Goal: Complete application form: Complete application form

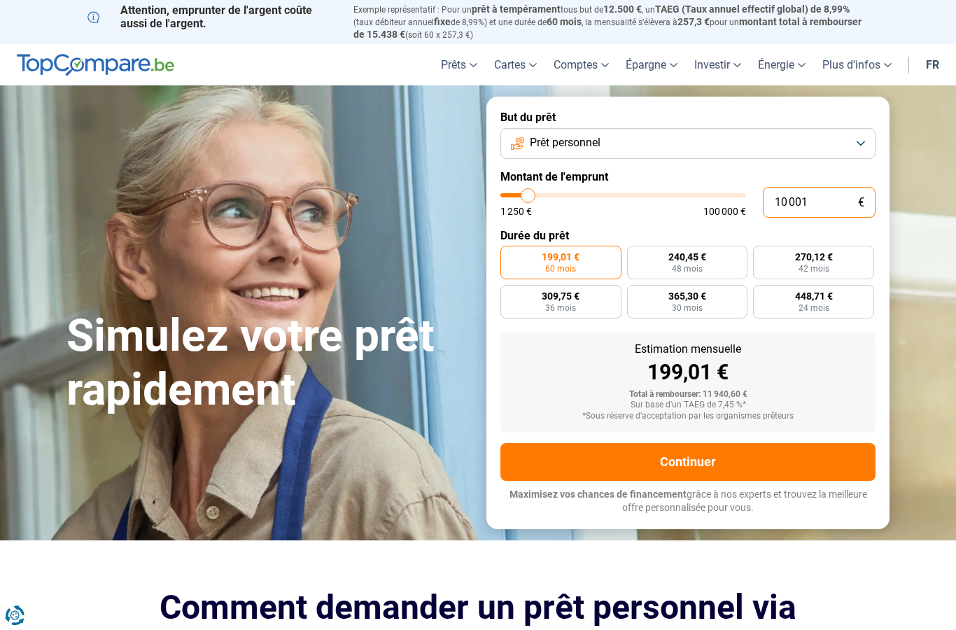
click at [818, 199] on input "10 001" at bounding box center [819, 202] width 113 height 31
type input "1 000"
type input "1250"
type input "100"
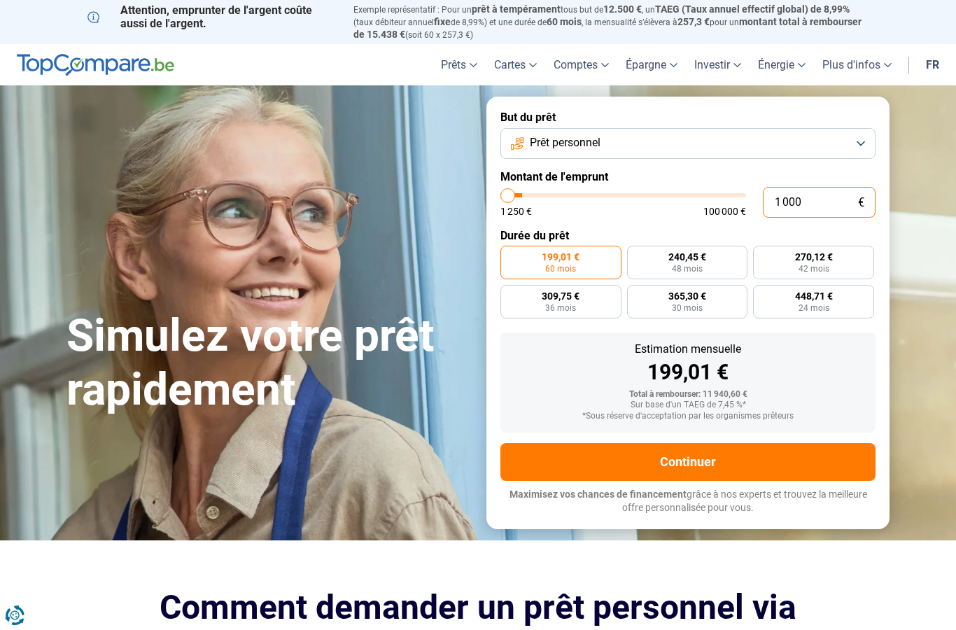
type input "1250"
type input "10"
type input "1250"
type input "1"
type input "1250"
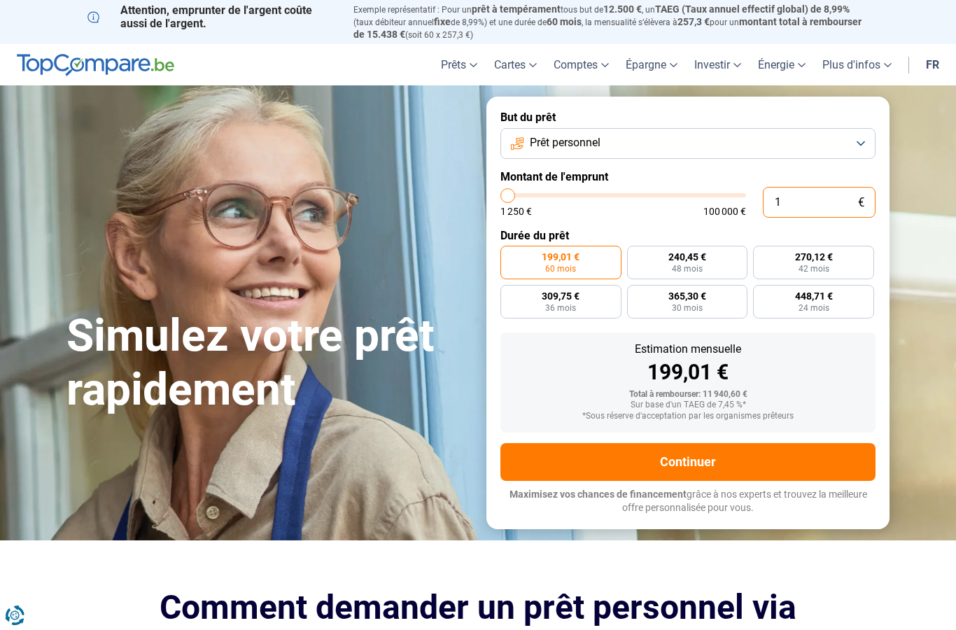
type input "0"
type input "1250"
type input "1 250"
type input "1250"
radio input "true"
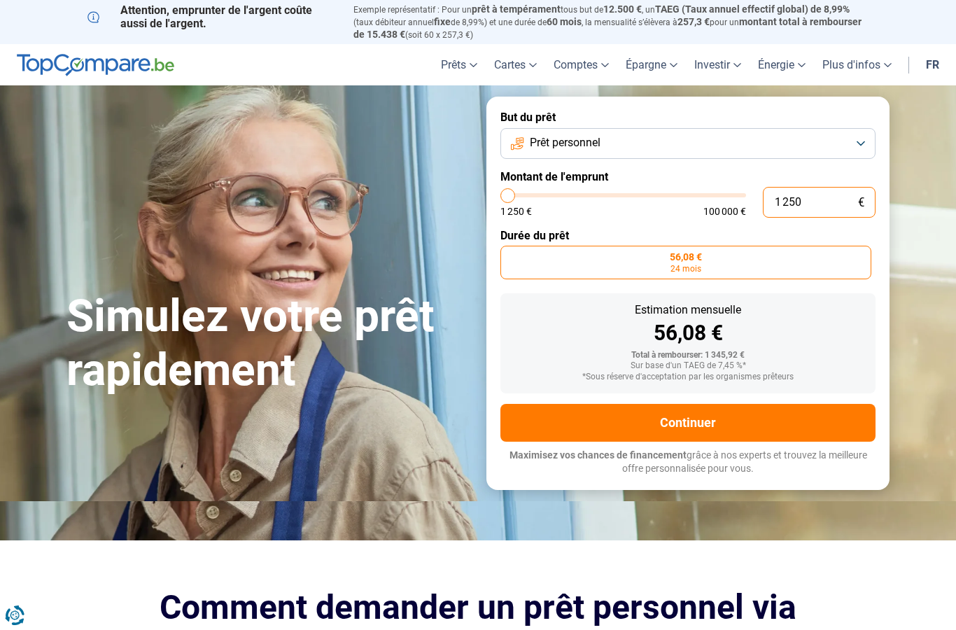
type input "125"
type input "1250"
type input "12"
type input "1250"
type input "1"
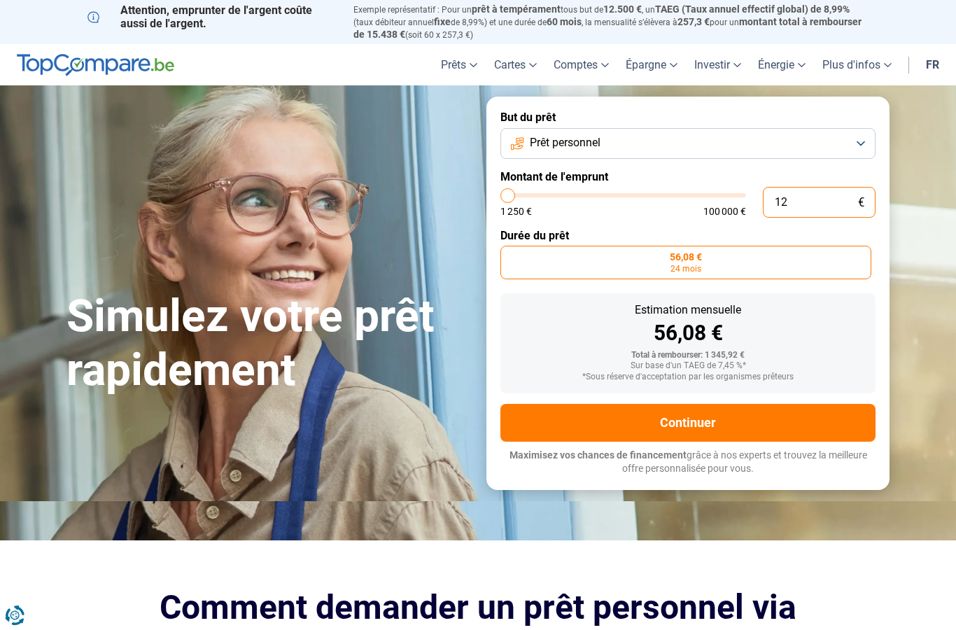
type input "1250"
type input "0"
type input "1250"
type input "4"
type input "1250"
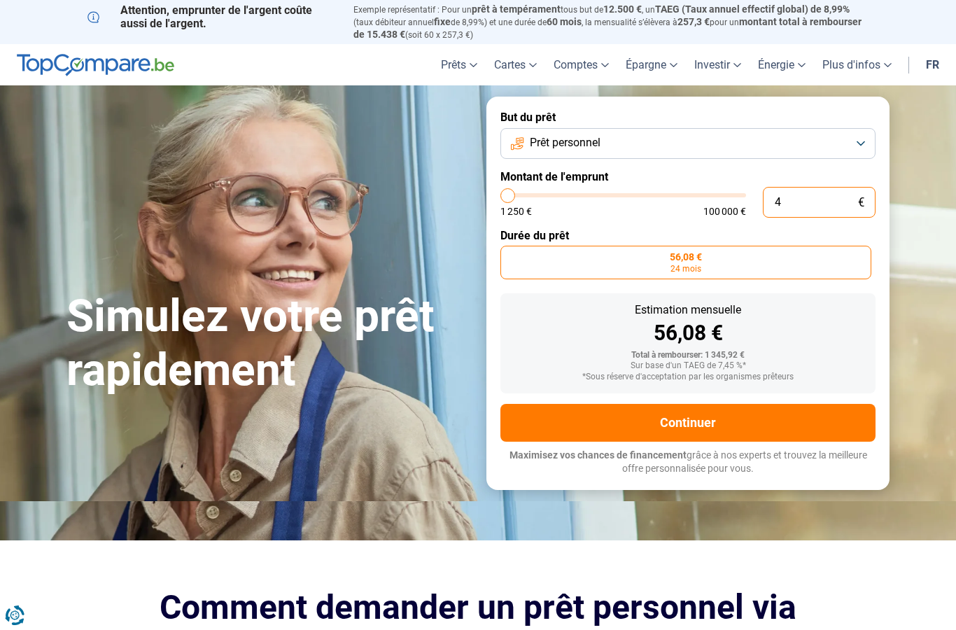
type input "46"
type input "1250"
type input "464"
type input "1250"
type input "4 640"
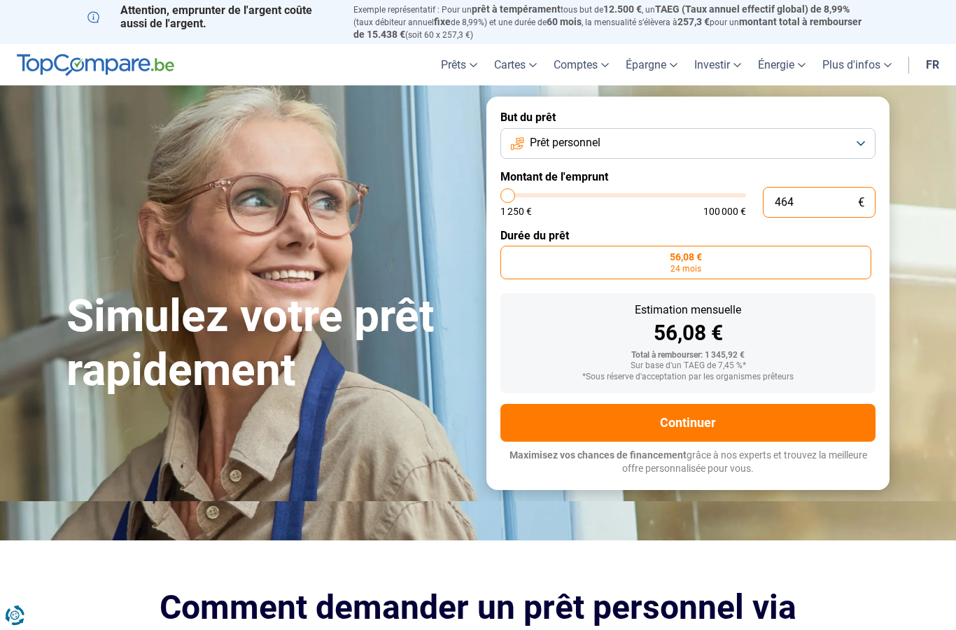
type input "4750"
type input "46 400"
type input "46500"
radio input "false"
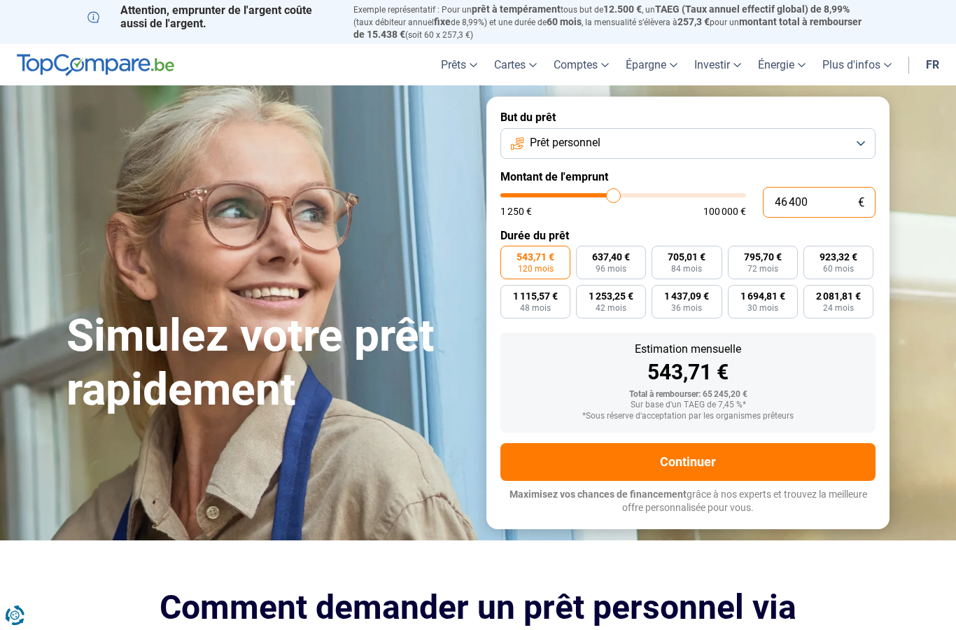
type input "4 640"
type input "4750"
type input "464"
type input "1250"
type input "46"
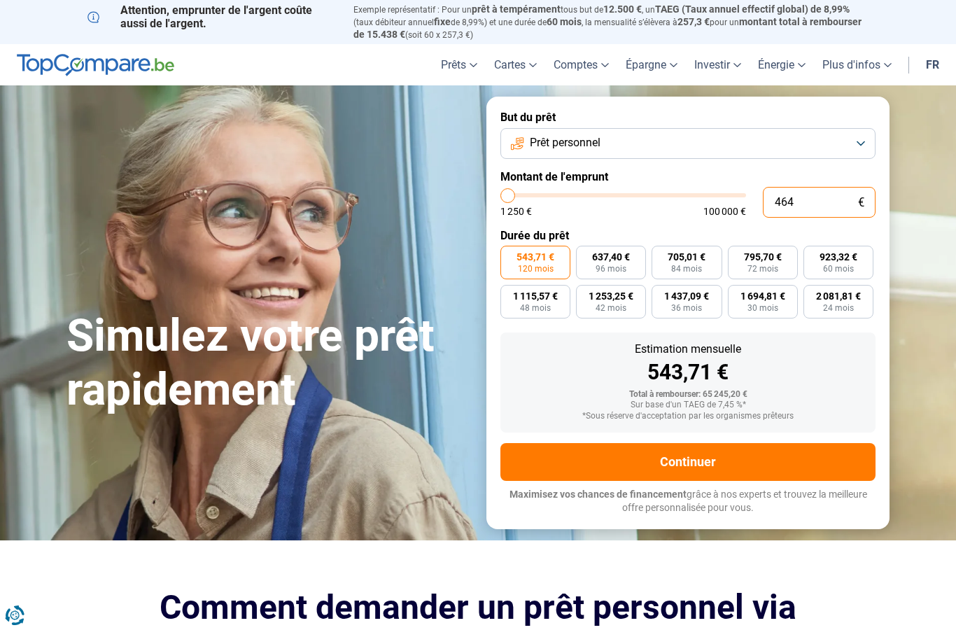
type input "1250"
type input "4"
type input "1250"
type input "0"
type input "1250"
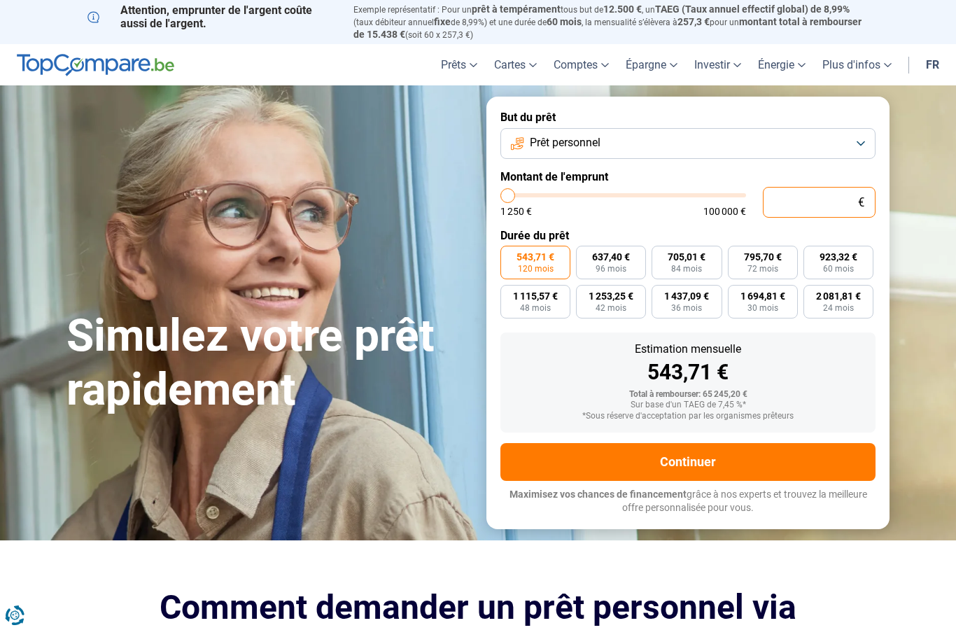
type input "3"
type input "1250"
type input "38"
type input "1250"
type input "1 250"
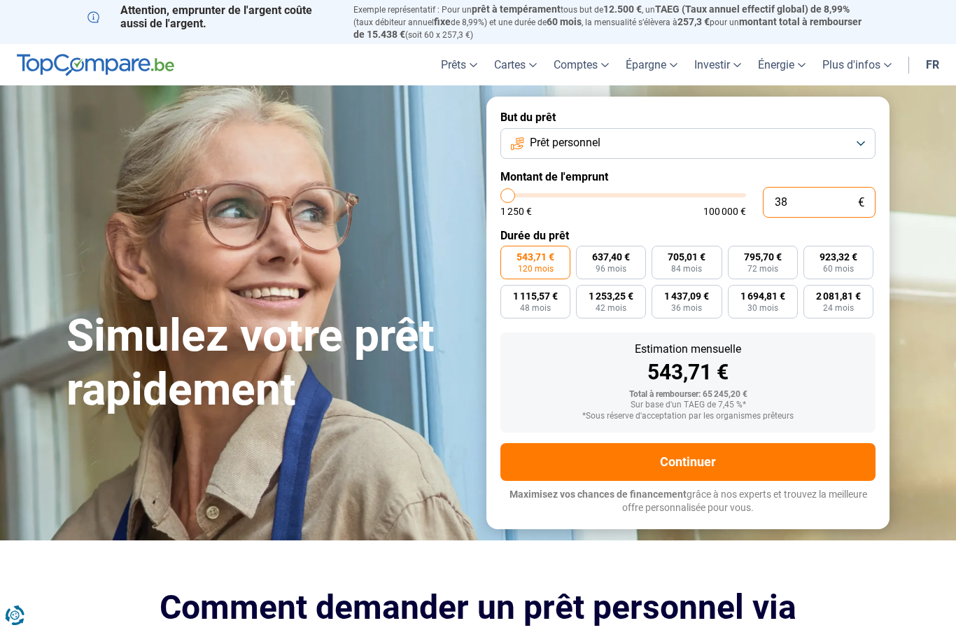
type input "1250"
radio input "true"
type input "12 503"
type input "12500"
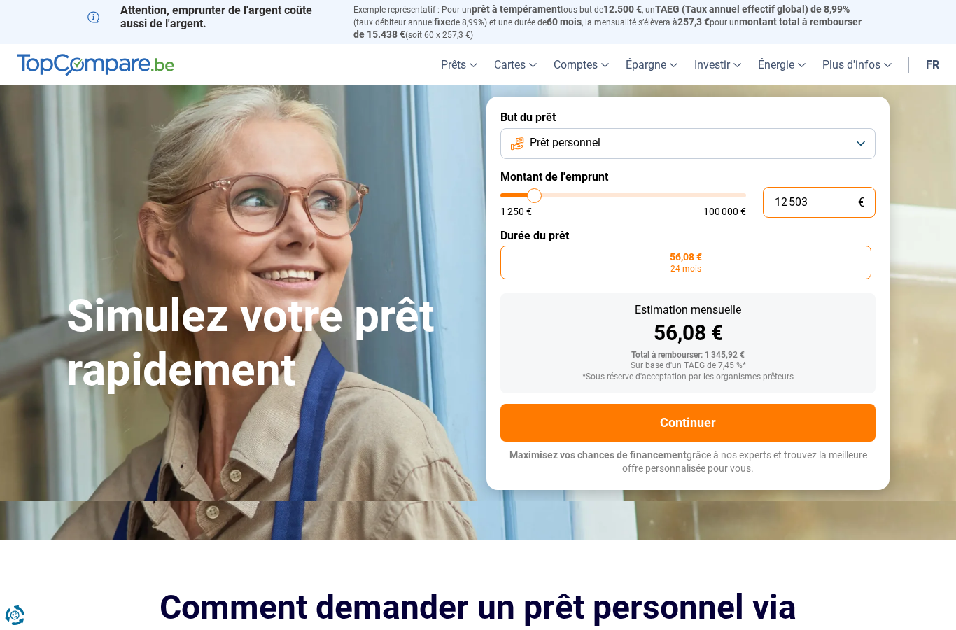
type input "125 034"
type input "100000"
type input "12 503"
type input "12500"
type input "1 250"
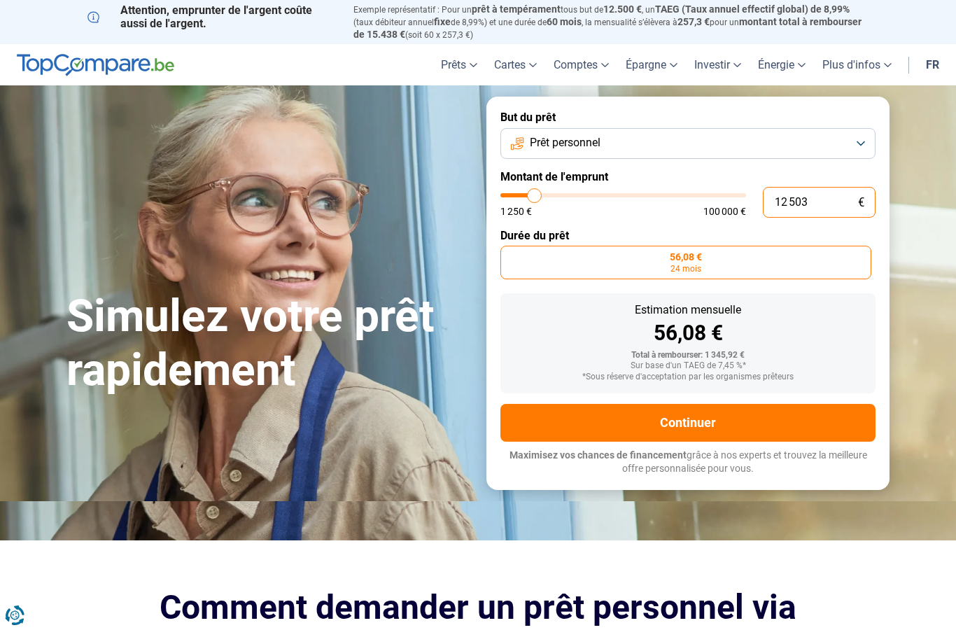
type input "1250"
type input "125"
type input "1250"
type input "12"
type input "1250"
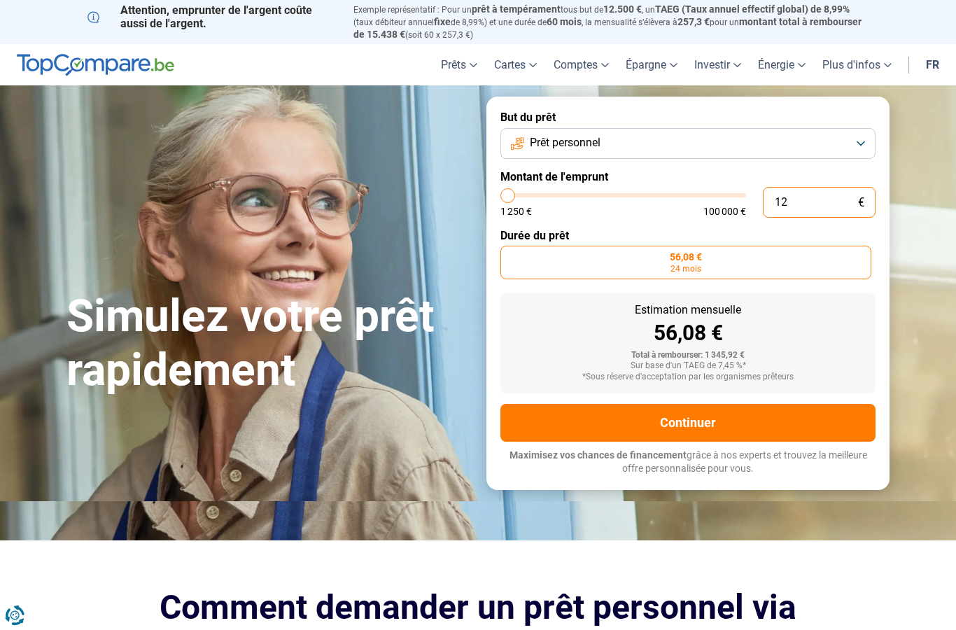
type input "1"
type input "1250"
type input "0"
type input "1250"
type input "3"
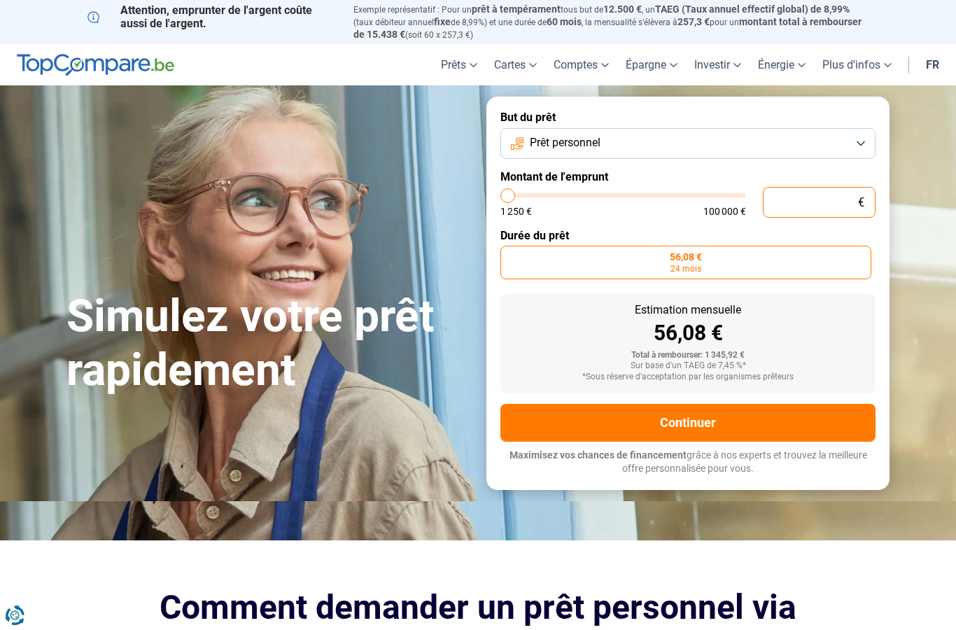
type input "1250"
type input "38"
type input "1250"
type input "1 250"
type input "1250"
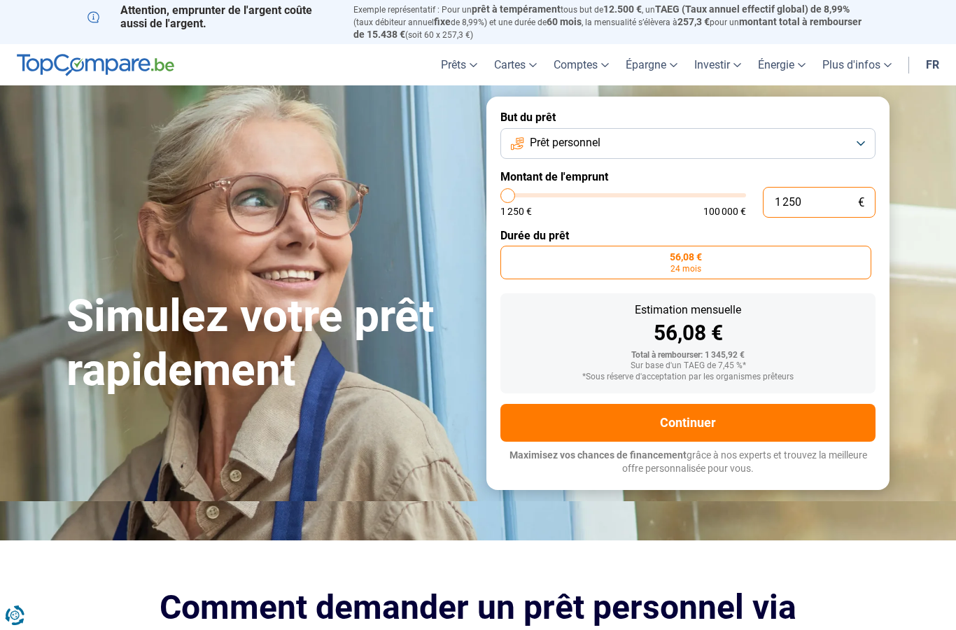
type input "12 503"
type input "12500"
type input "125 034"
type input "100000"
type input "12 503"
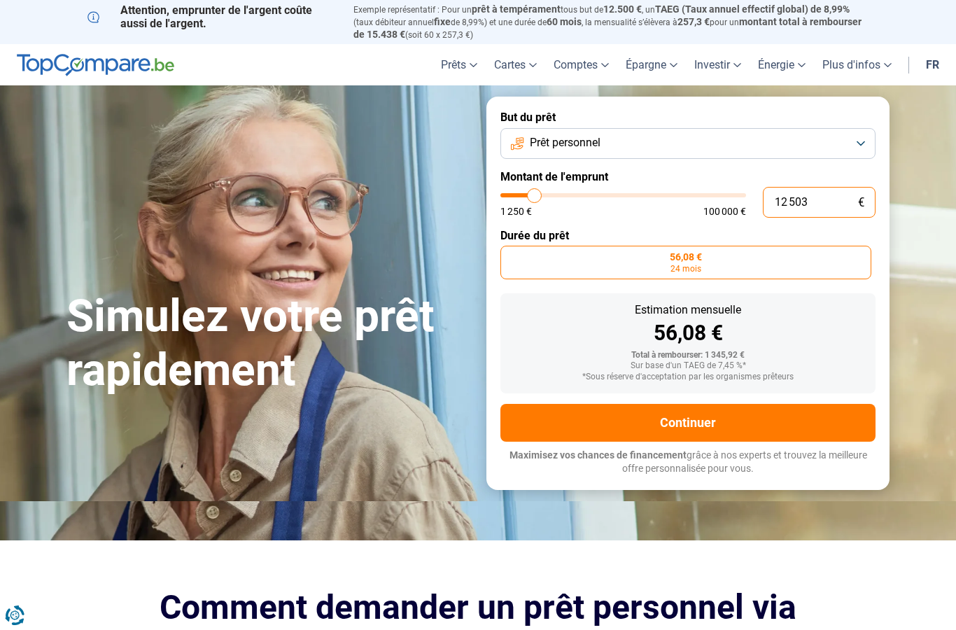
type input "12500"
radio input "false"
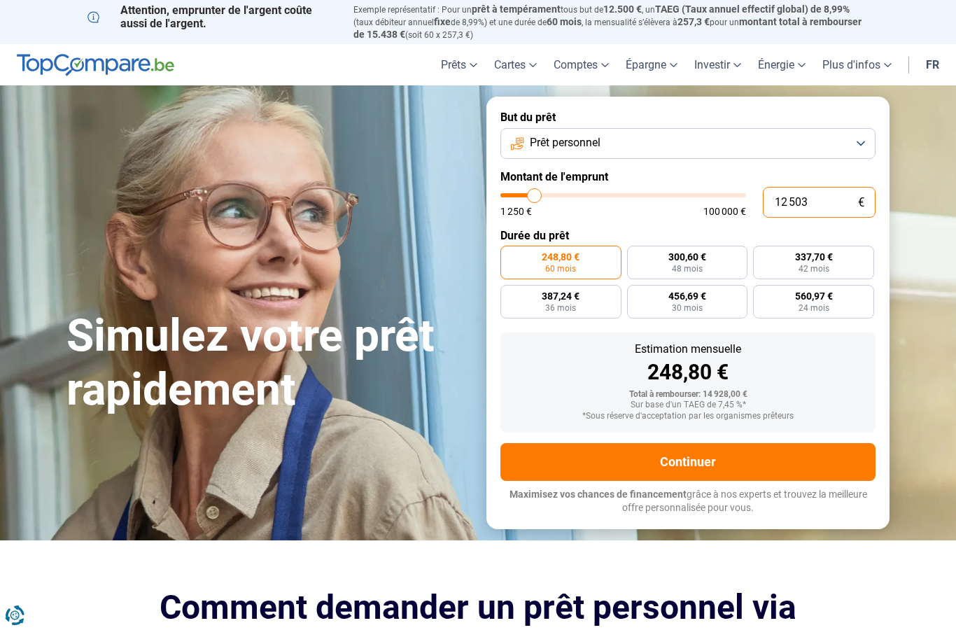
drag, startPoint x: 814, startPoint y: 204, endPoint x: 720, endPoint y: 181, distance: 96.6
click at [720, 181] on form "But du prêt Prêt personnel Montant de l'emprunt 12 503 € 1 250 € 100 000 € Duré…" at bounding box center [688, 313] width 403 height 432
type input "3"
type input "1250"
type input "38"
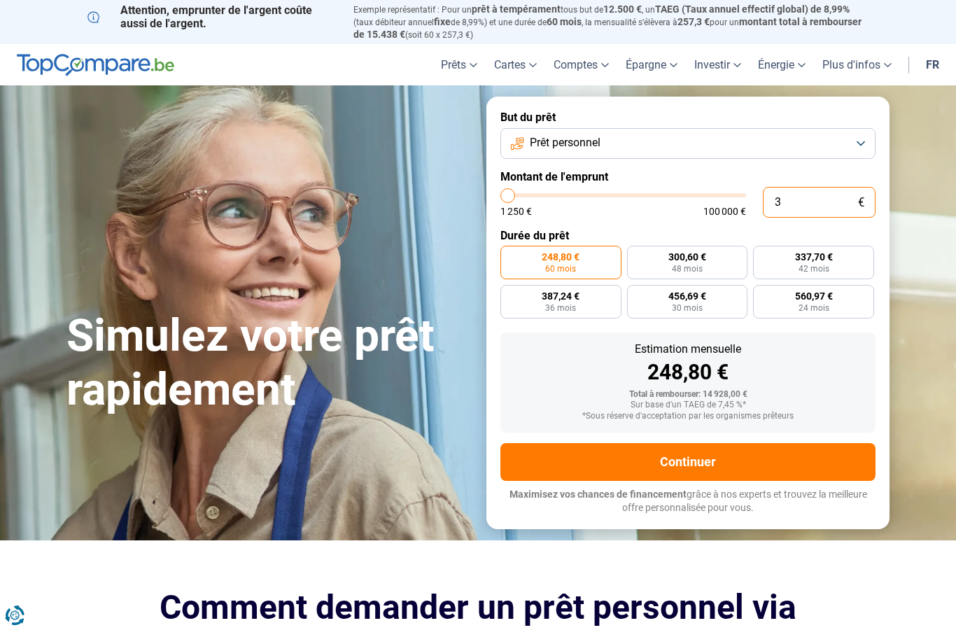
type input "1250"
type input "384"
type input "1250"
type input "1 250"
type input "1250"
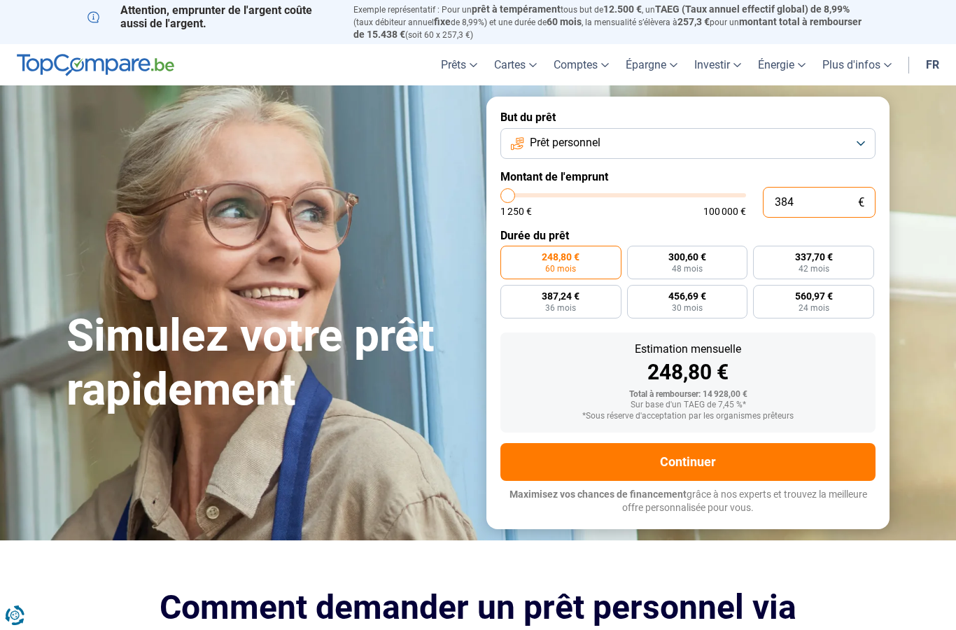
radio input "true"
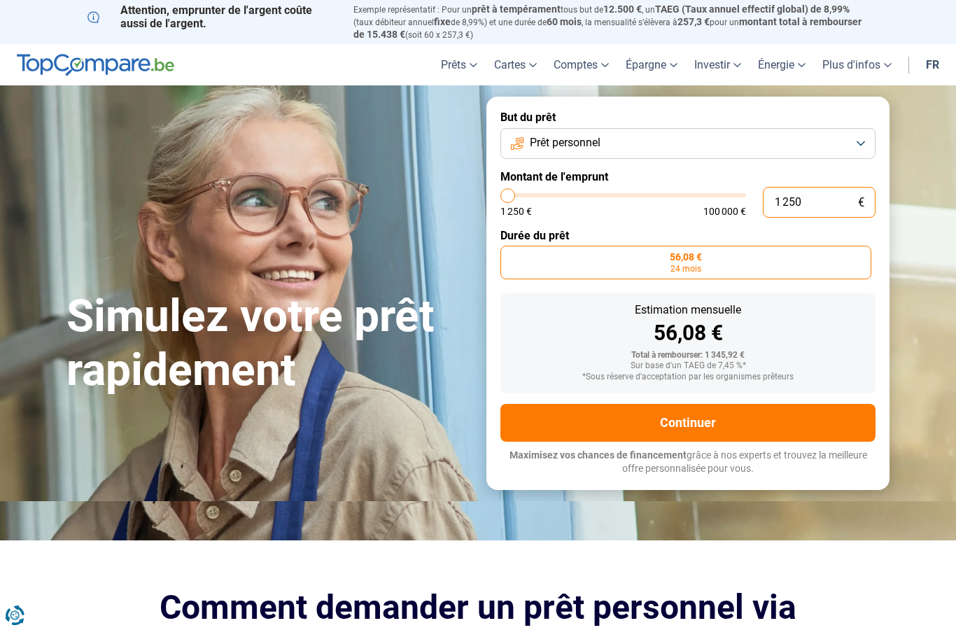
type input "125"
type input "1250"
type input "12"
type input "1250"
type input "1"
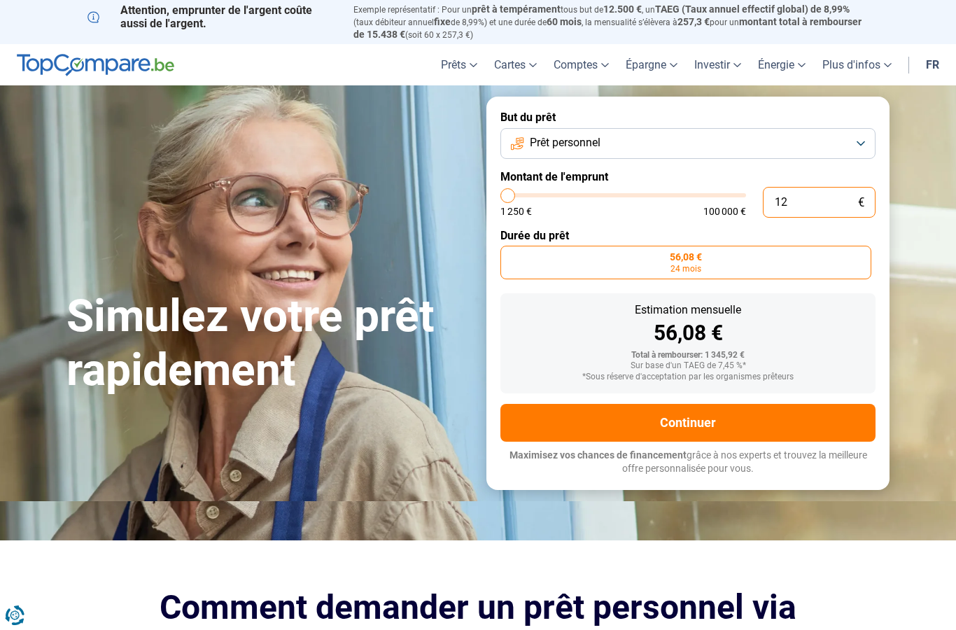
type input "1250"
type input "0"
type input "1250"
type input "1 250"
type input "1250"
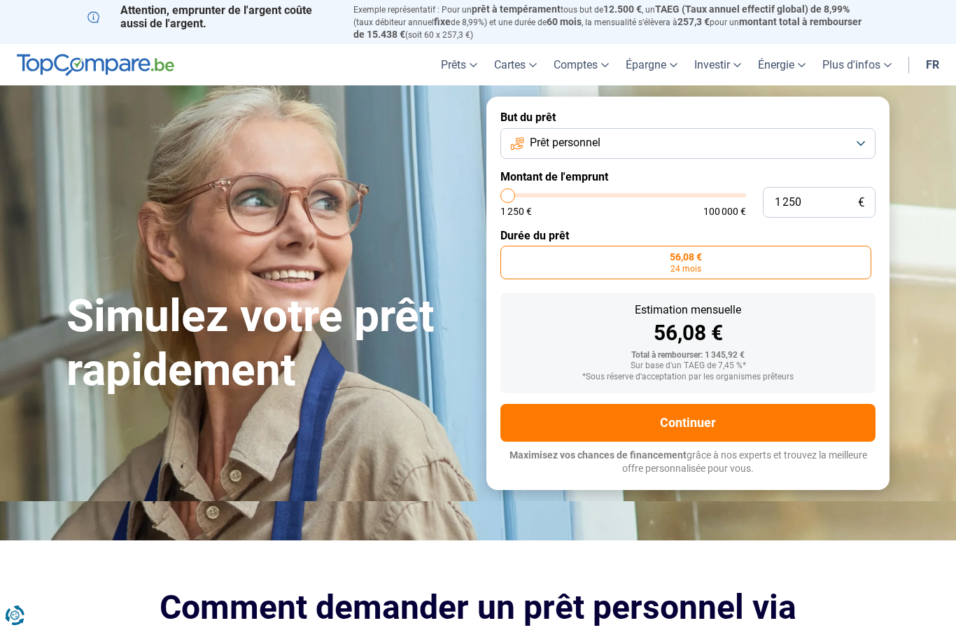
type input "2 250"
type input "2250"
type input "2 750"
type input "2750"
type input "3 000"
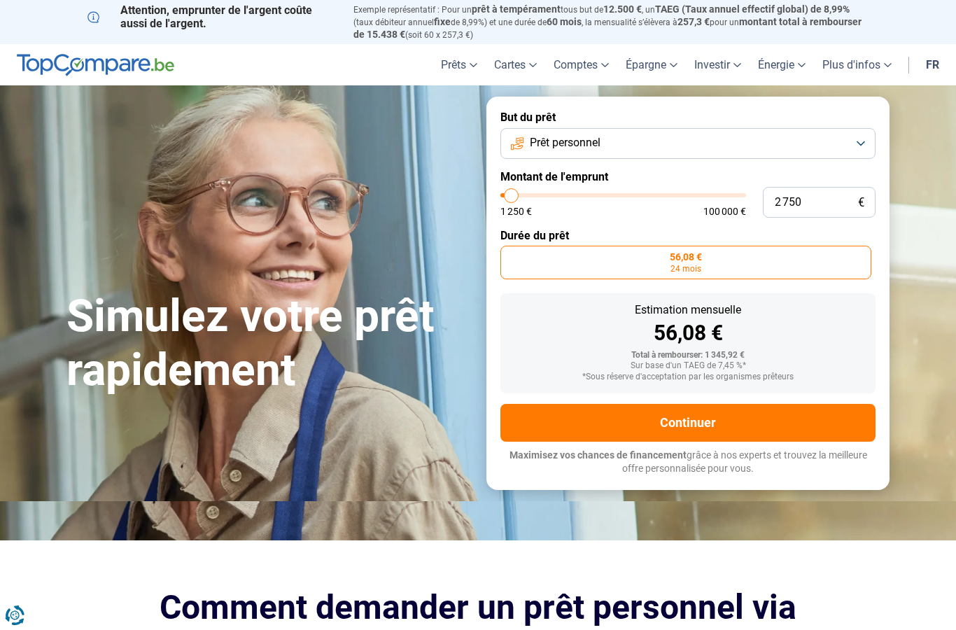
type input "3000"
type input "3 250"
type input "3250"
type input "3 500"
type input "3500"
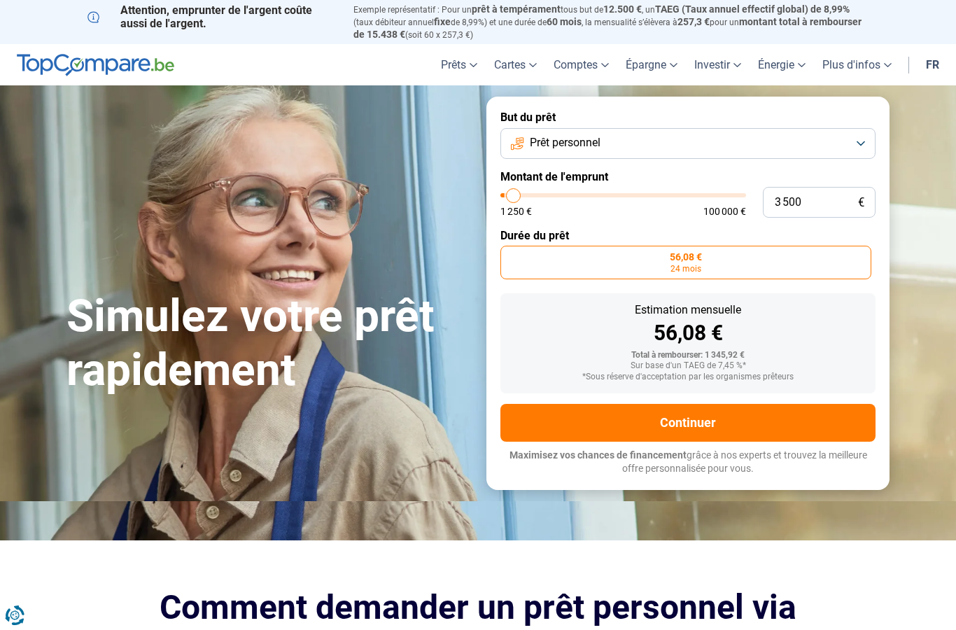
type input "3 750"
type input "3750"
type input "4 250"
type input "4250"
type input "4 500"
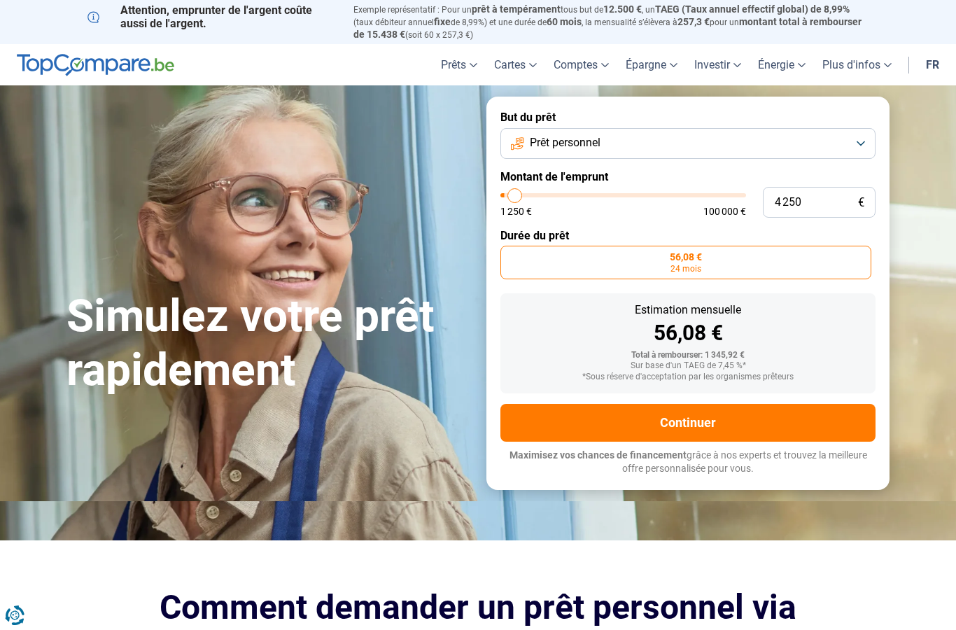
type input "4500"
type input "4 750"
type input "4750"
type input "5 250"
type input "5250"
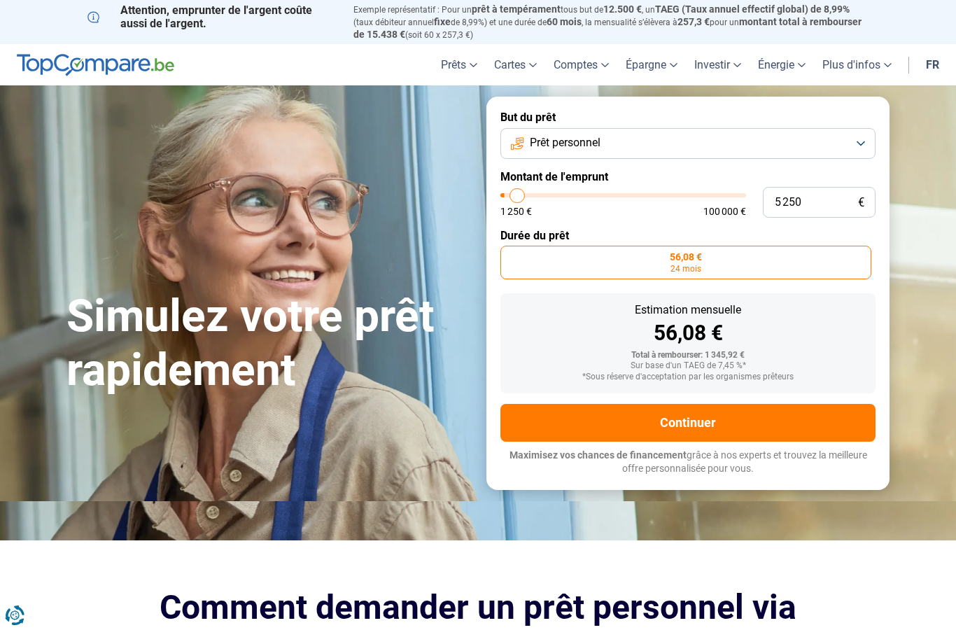
type input "5 750"
type input "5750"
type input "6 250"
type input "6250"
type input "6 500"
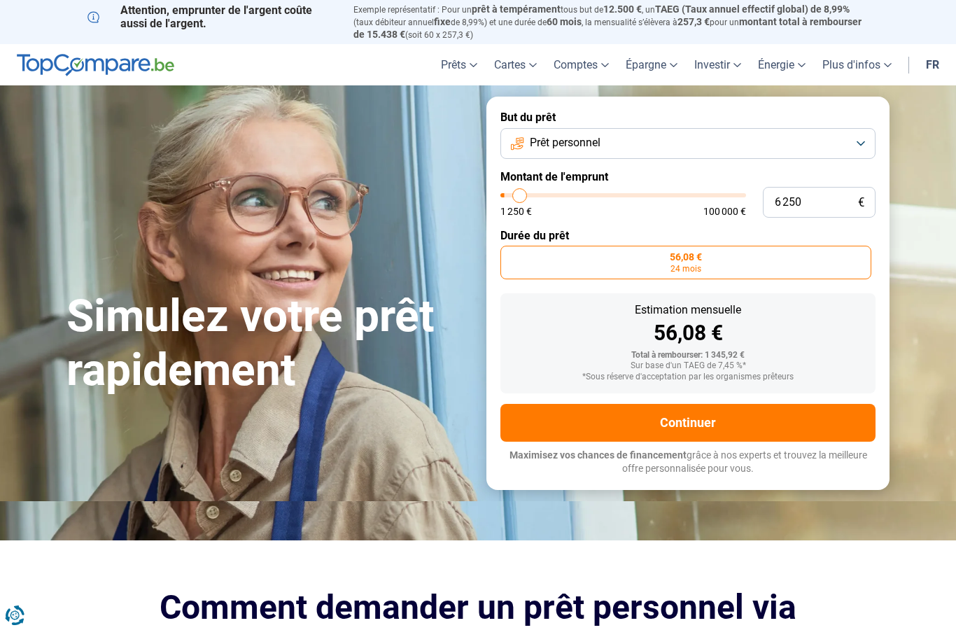
type input "6500"
type input "6 750"
type input "6750"
type input "7 500"
type input "7500"
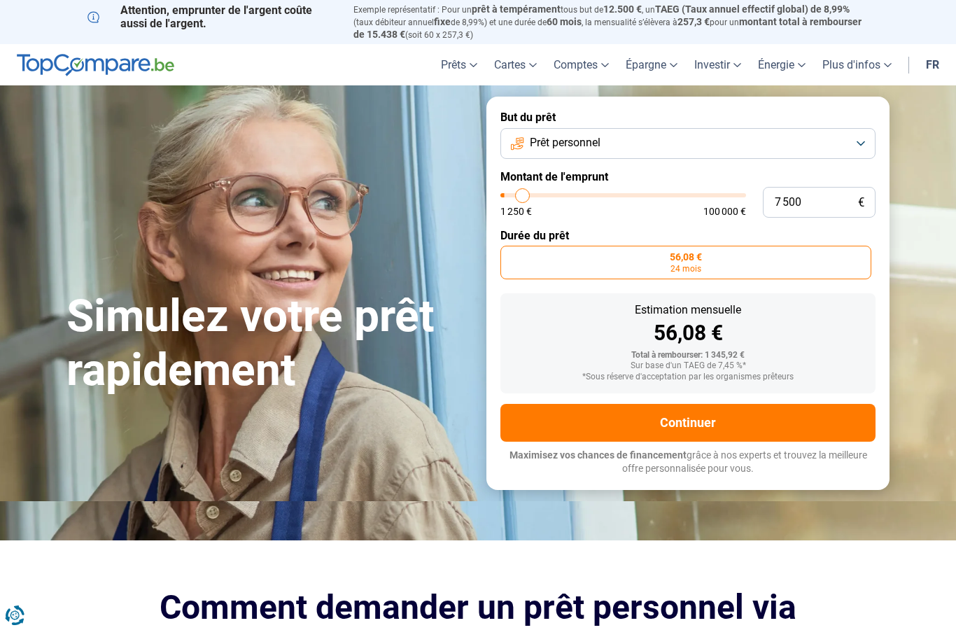
type input "7 750"
type input "7750"
type input "8 000"
type input "8000"
type input "8 250"
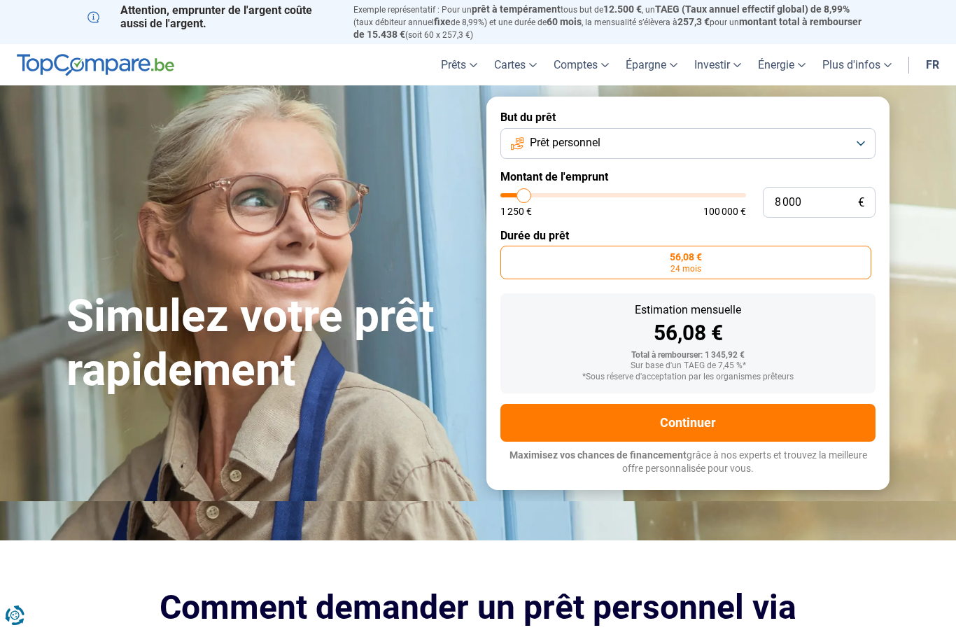
type input "8250"
type input "8 750"
type input "8750"
type input "9 000"
type input "9000"
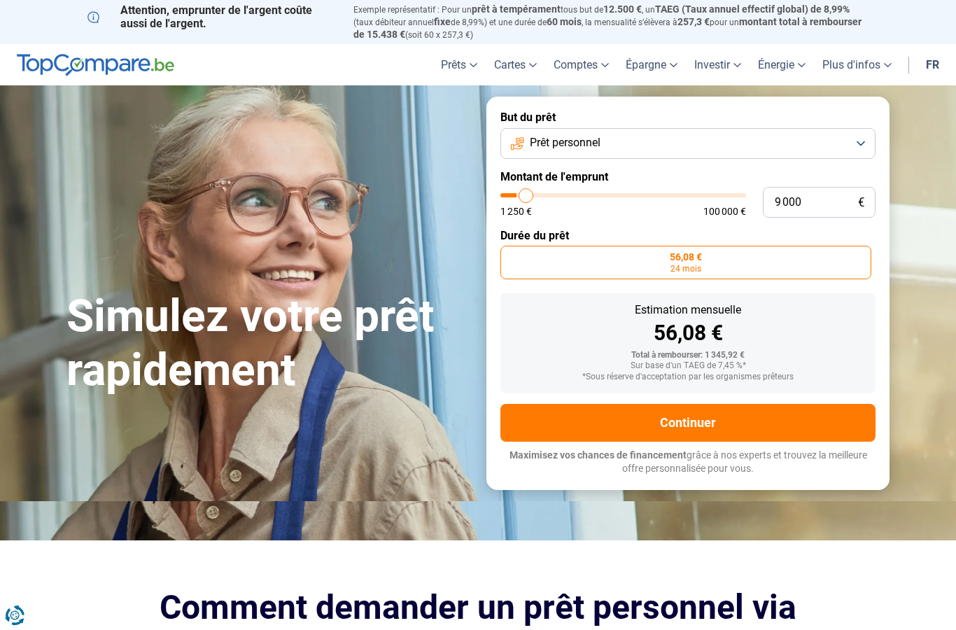
type input "9 250"
type input "9250"
type input "9 500"
type input "9500"
type input "9 750"
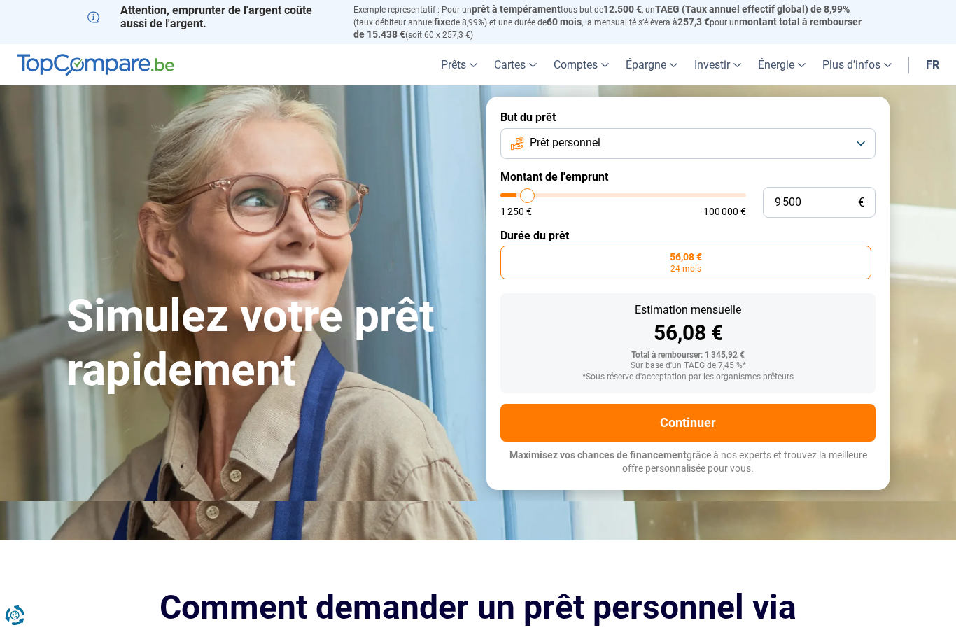
type input "9750"
type input "10 250"
type input "10250"
type input "10 500"
type input "10500"
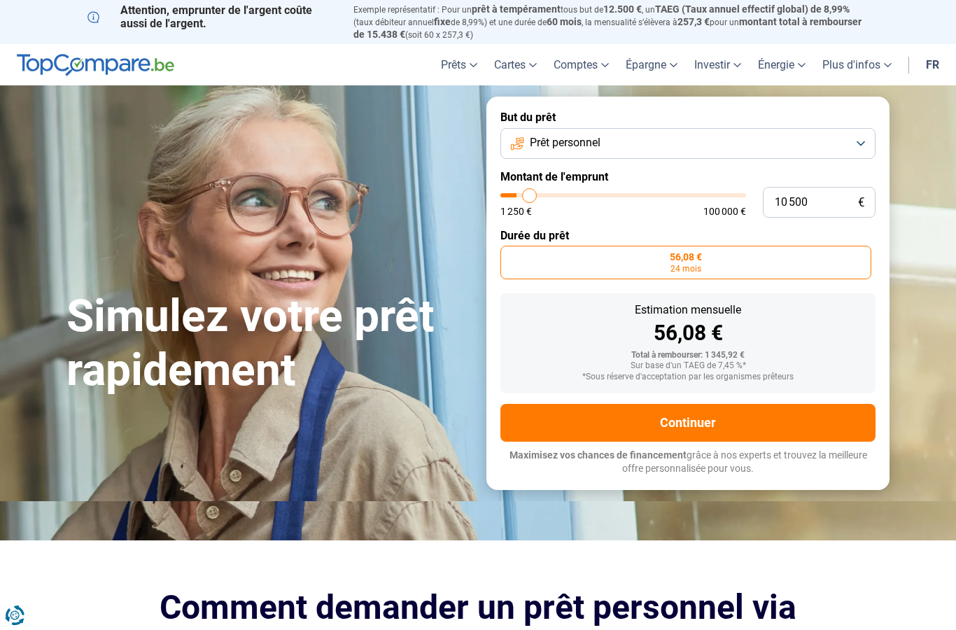
type input "10 750"
type input "10750"
type input "11 000"
type input "11000"
type input "11 250"
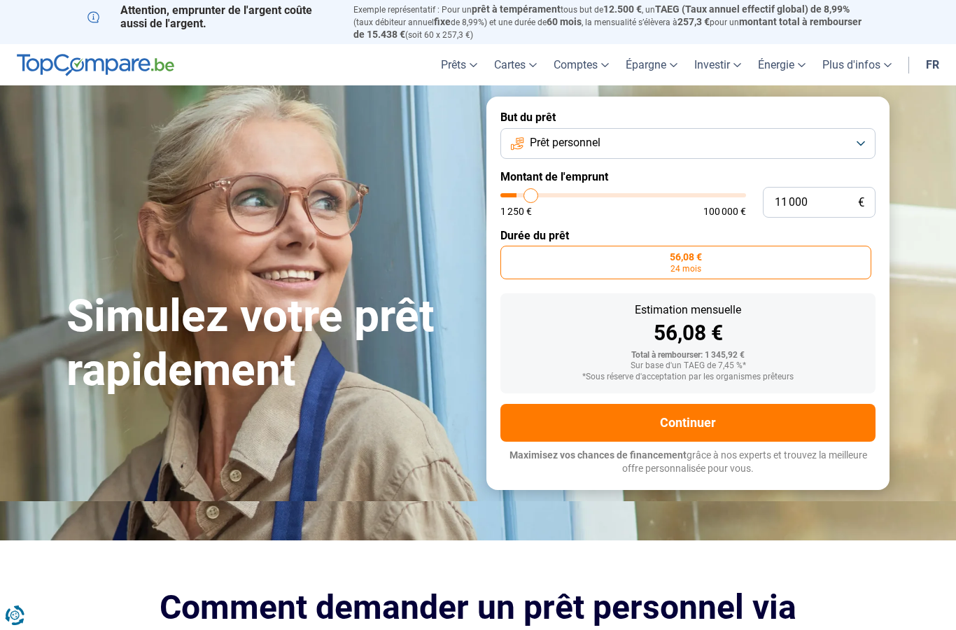
type input "11250"
type input "11 750"
type input "11750"
type input "12 000"
type input "12000"
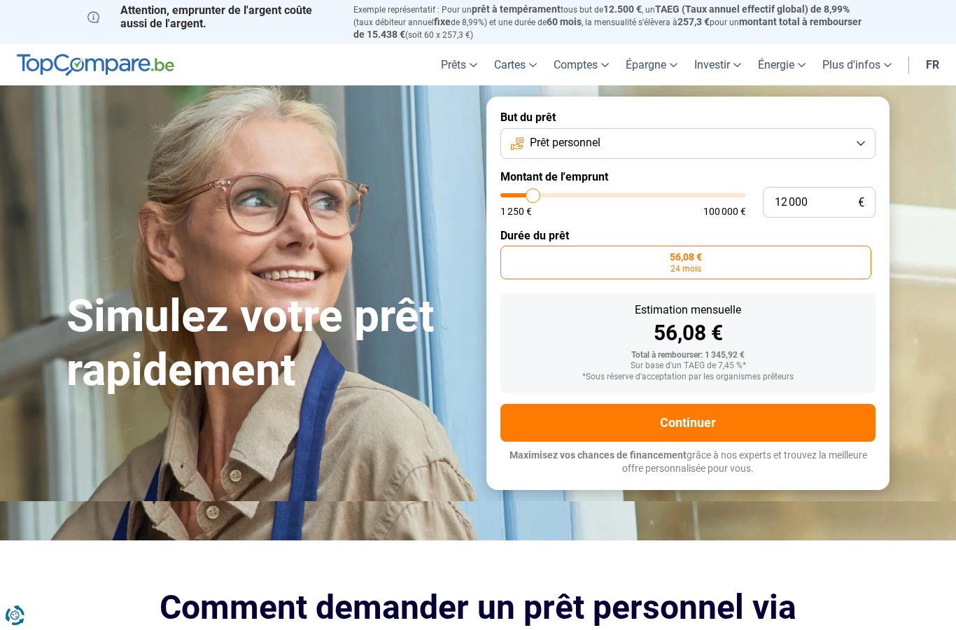
type input "12 250"
type input "12250"
type input "12 500"
type input "12500"
type input "12 750"
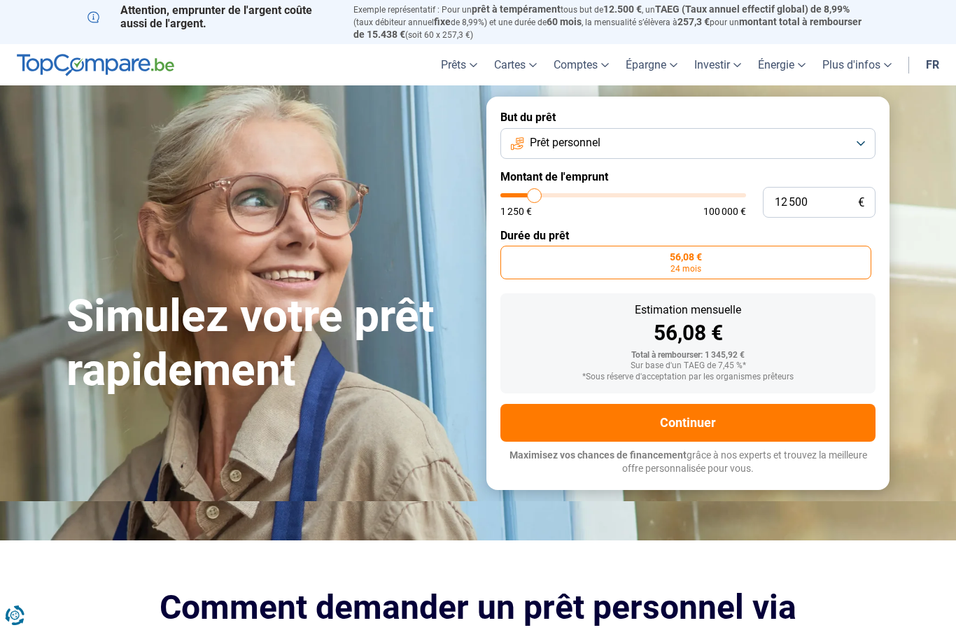
type input "12750"
type input "13 250"
type input "13250"
type input "13 500"
type input "13500"
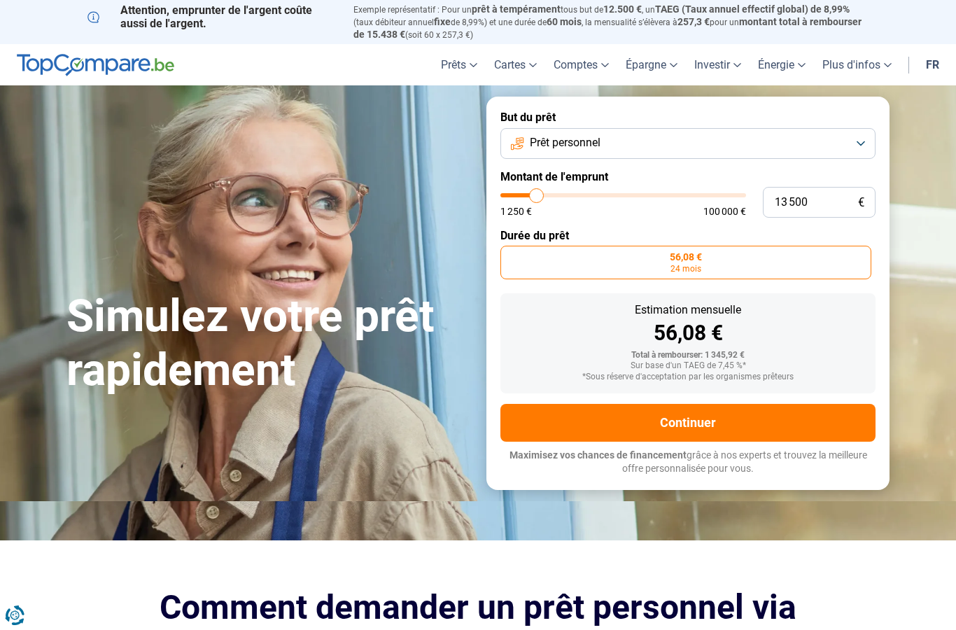
type input "13 750"
type input "13750"
type input "14 000"
type input "14000"
type input "14 250"
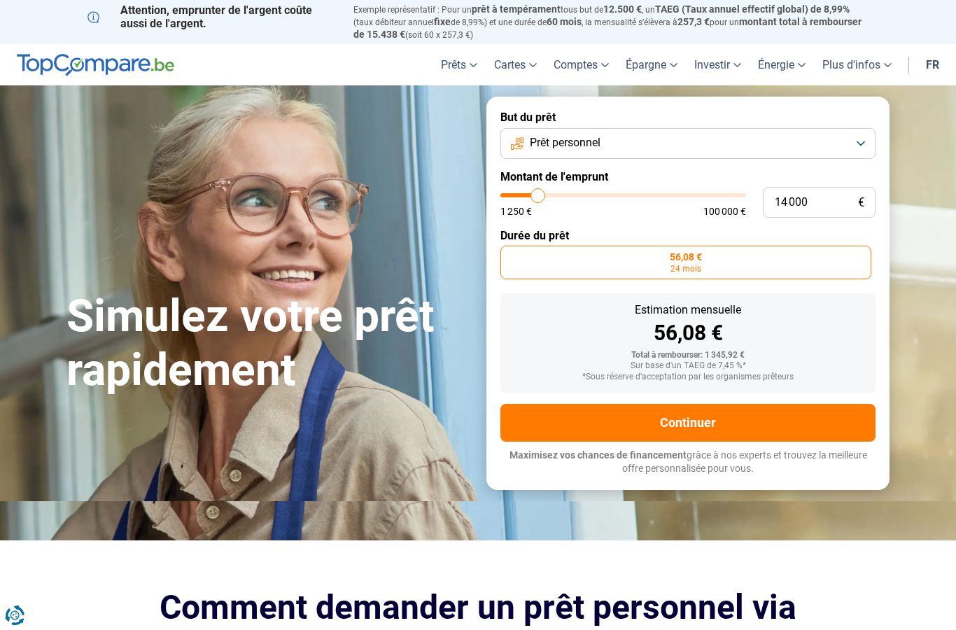
type input "14250"
type input "14 750"
type input "14750"
type input "15 000"
type input "15000"
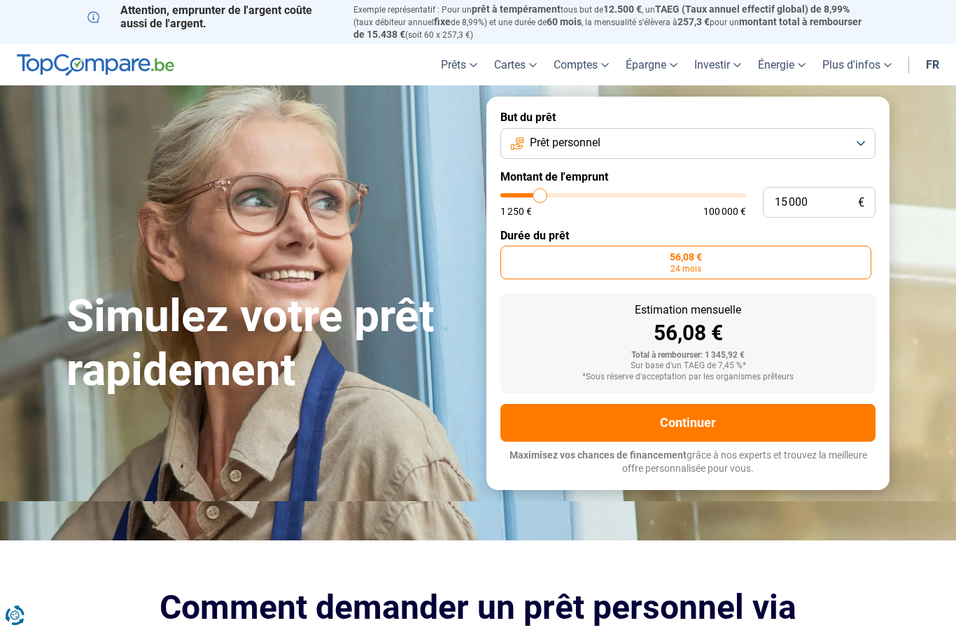
type input "15 250"
type input "15250"
type input "15 500"
type input "15500"
type input "15 750"
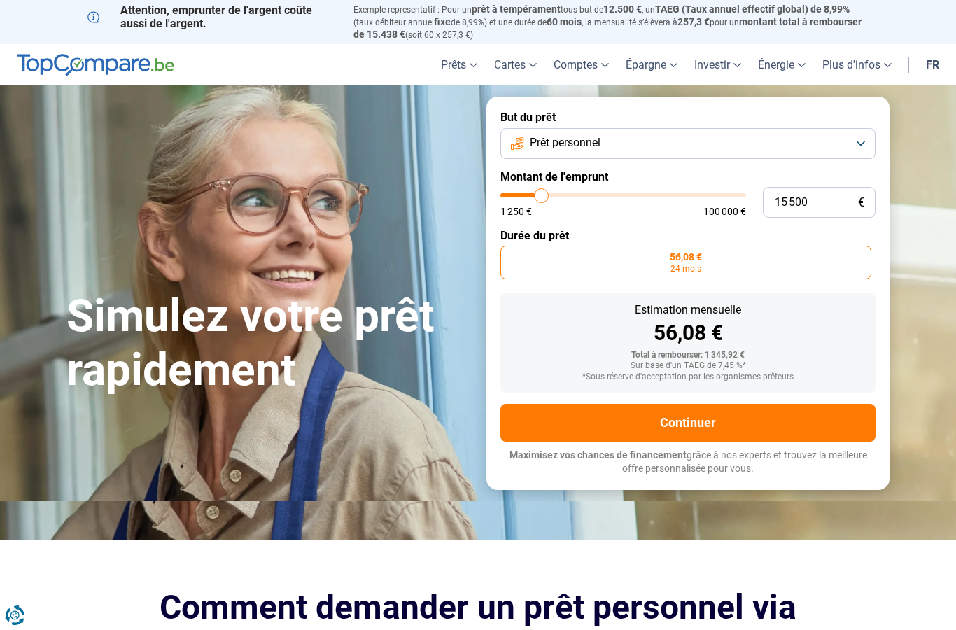
type input "15750"
type input "16 250"
type input "16250"
type input "16 500"
type input "16500"
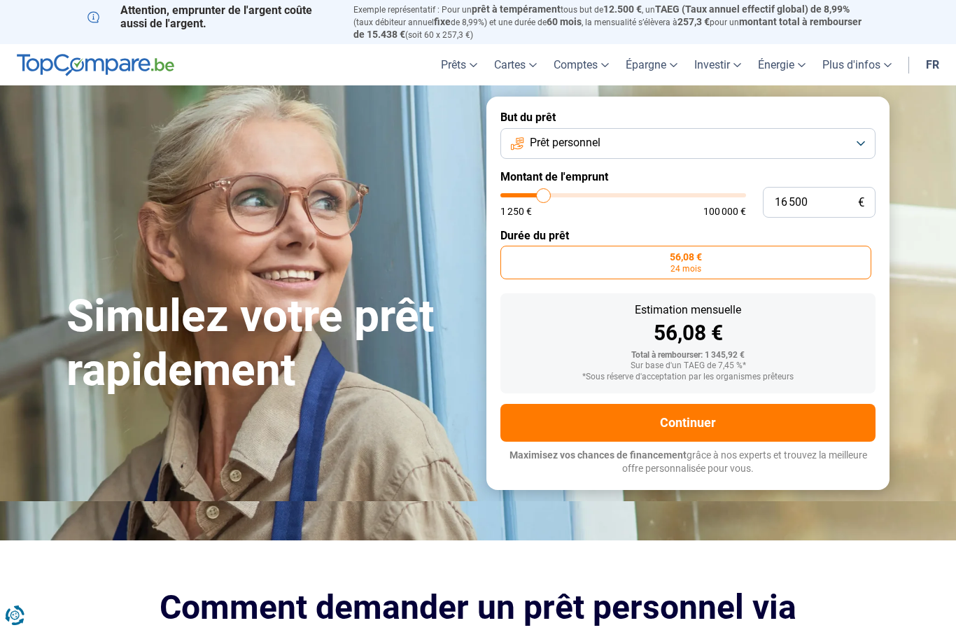
type input "16 750"
type input "16750"
type input "17 000"
type input "17000"
type input "17 250"
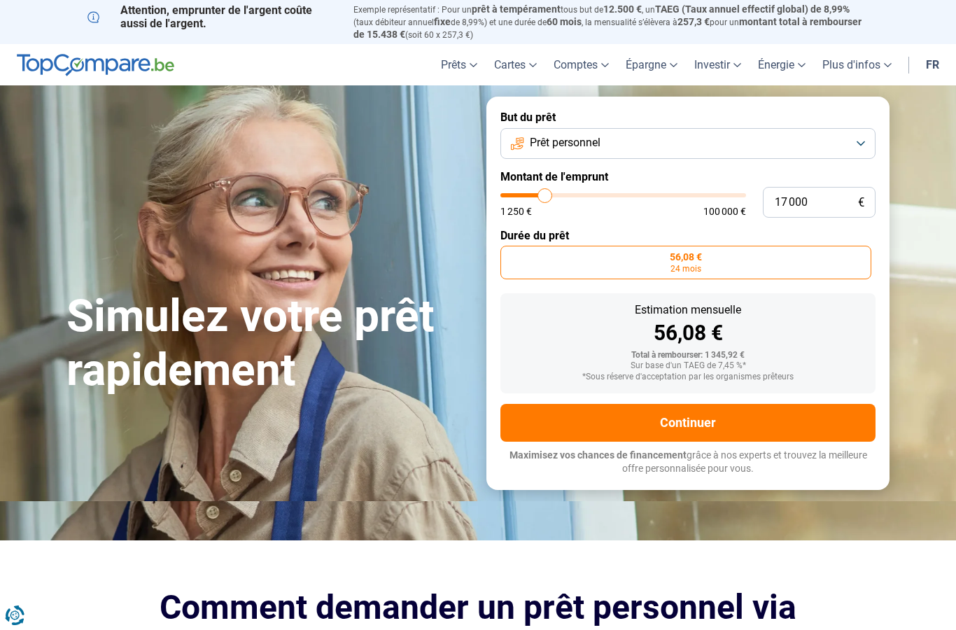
type input "17250"
type input "17 750"
type input "17750"
type input "18 000"
type input "18000"
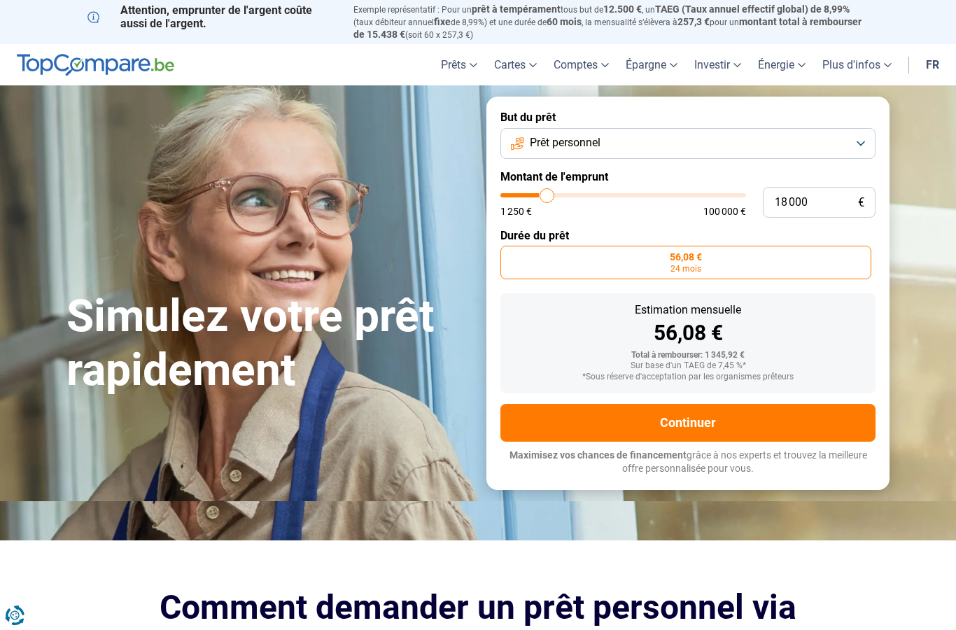
type input "18 250"
type input "18250"
type input "18 500"
drag, startPoint x: 511, startPoint y: 192, endPoint x: 595, endPoint y: 201, distance: 84.5
click at [595, 201] on div "1 250 € 100 000 €" at bounding box center [624, 204] width 246 height 23
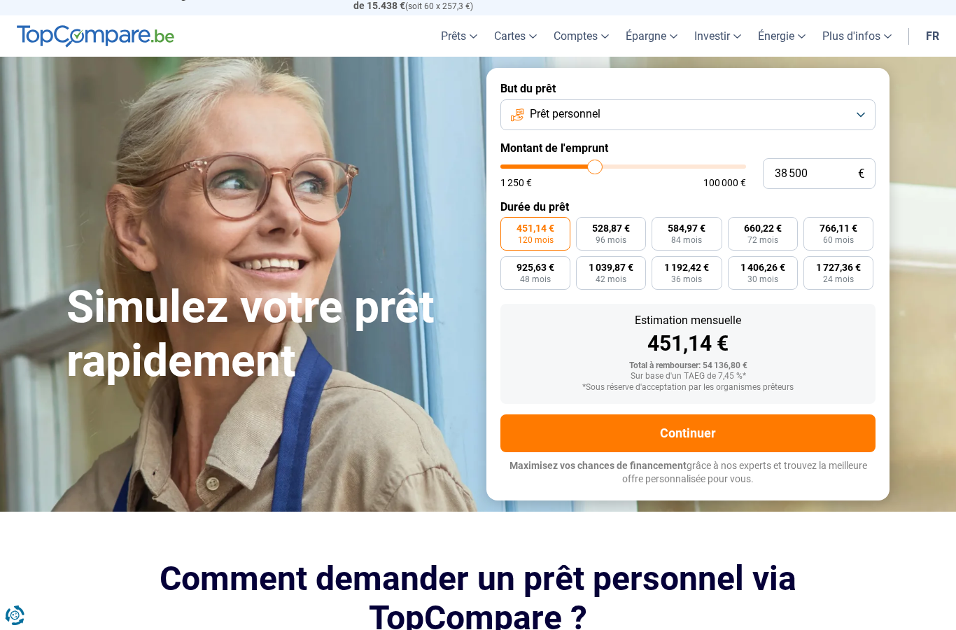
scroll to position [32, 0]
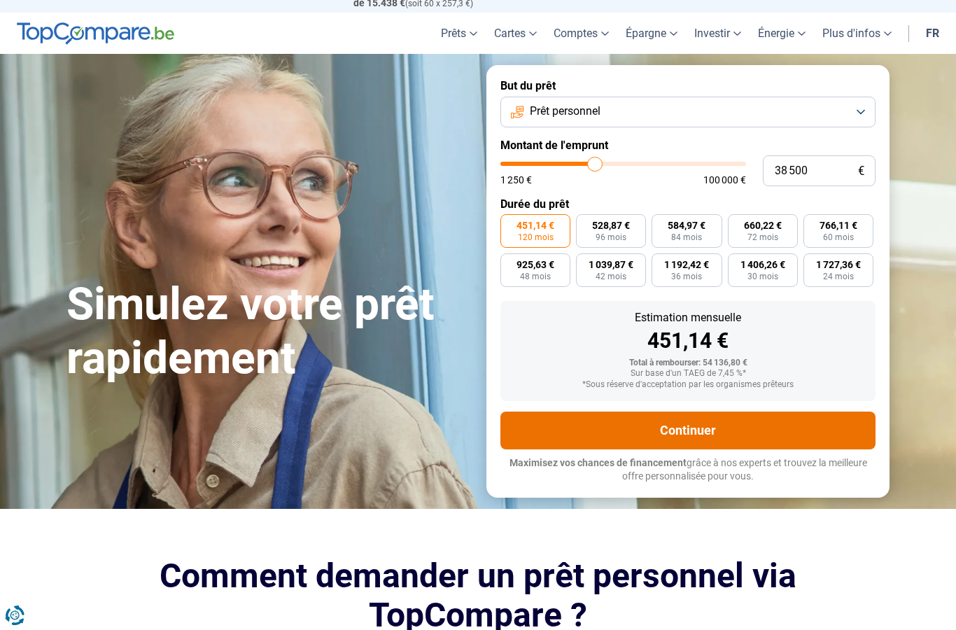
click at [618, 417] on button "Continuer" at bounding box center [688, 431] width 375 height 38
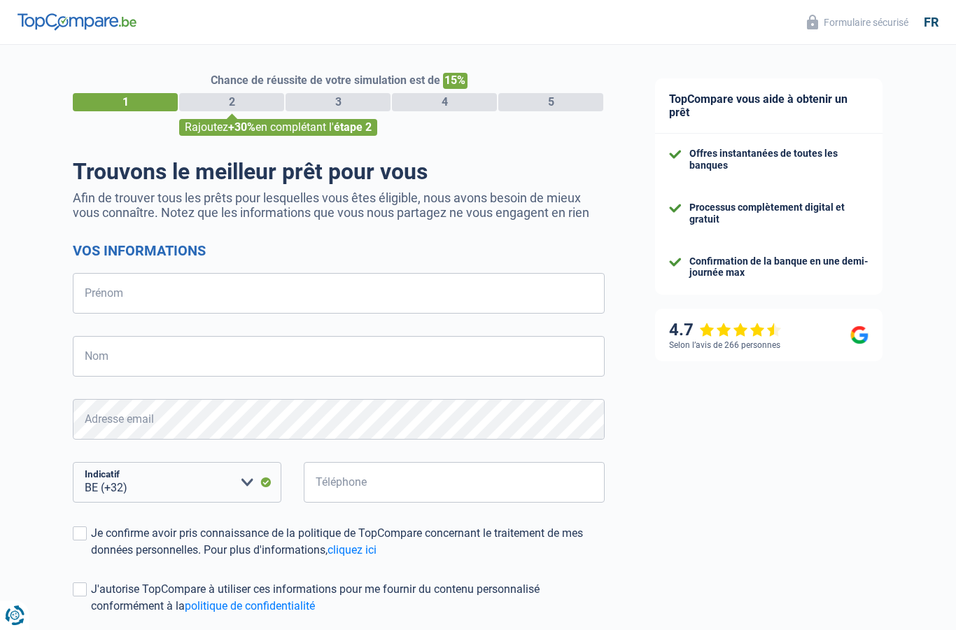
select select "32"
